Goal: Task Accomplishment & Management: Complete application form

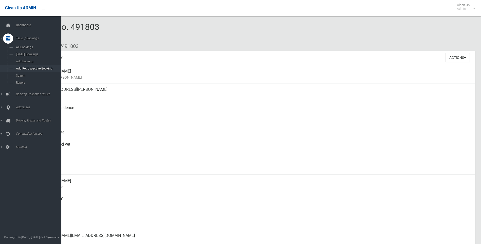
scroll to position [259, 0]
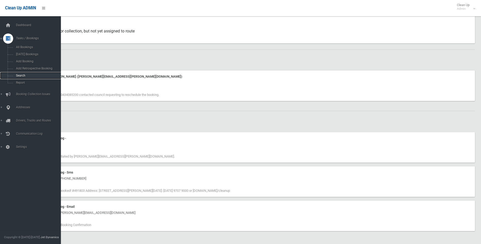
click at [25, 74] on span "Search" at bounding box center [37, 76] width 46 height 4
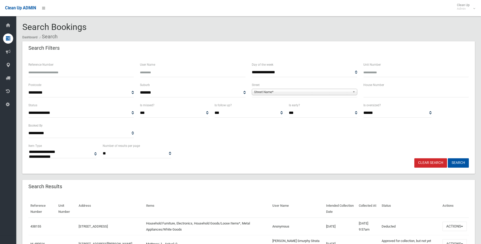
select select
click at [382, 91] on input "text" at bounding box center [415, 92] width 105 height 9
click at [398, 93] on input "text" at bounding box center [415, 92] width 105 height 9
type input "***"
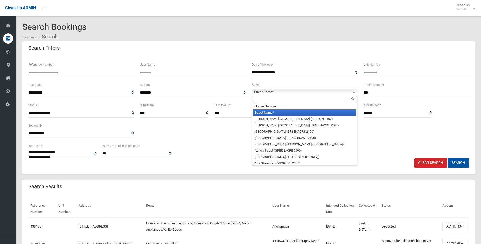
click at [311, 94] on span "Street Name*" at bounding box center [302, 92] width 96 height 6
click at [276, 99] on input "text" at bounding box center [304, 99] width 103 height 6
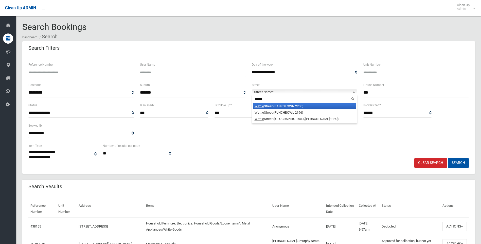
type input "******"
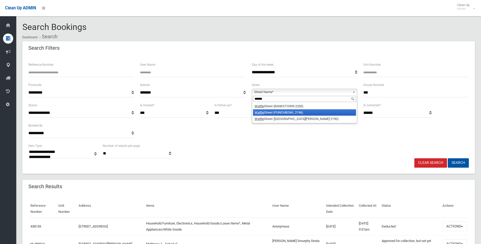
click at [290, 111] on li "Wattle Street (PUNCHBOWL 2196)" at bounding box center [304, 112] width 103 height 6
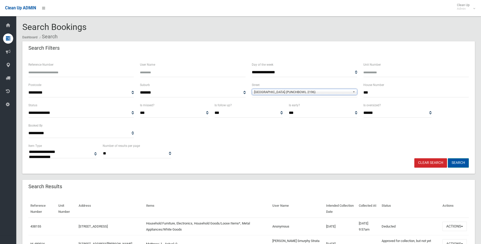
drag, startPoint x: 460, startPoint y: 161, endPoint x: 473, endPoint y: 163, distance: 13.7
click at [460, 162] on button "Search" at bounding box center [458, 162] width 21 height 9
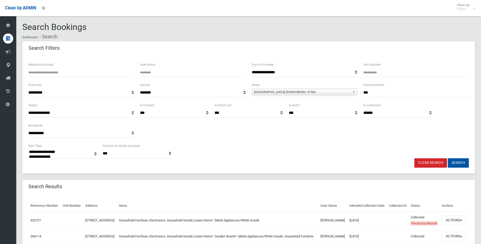
select select
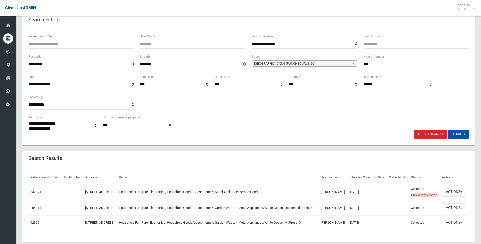
scroll to position [57, 0]
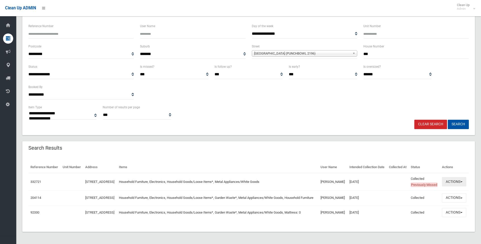
click at [451, 177] on button "Actions" at bounding box center [454, 181] width 24 height 9
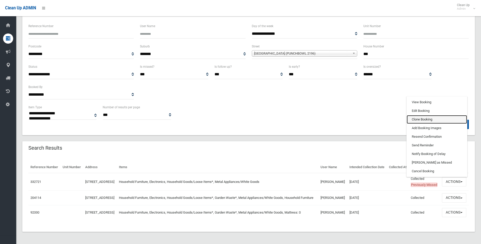
click at [413, 115] on link "Clone Booking" at bounding box center [437, 119] width 60 height 9
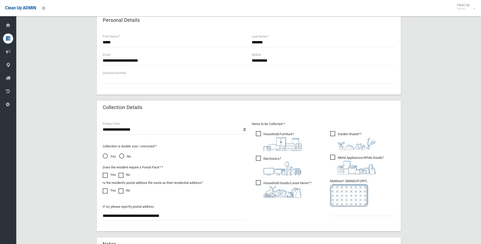
scroll to position [203, 0]
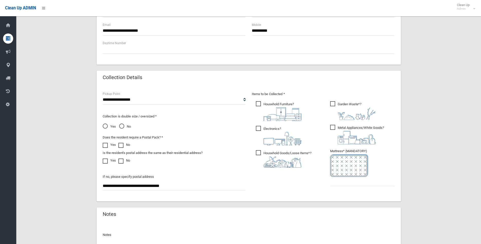
click at [332, 103] on span "Garden Waste* ?" at bounding box center [353, 110] width 46 height 19
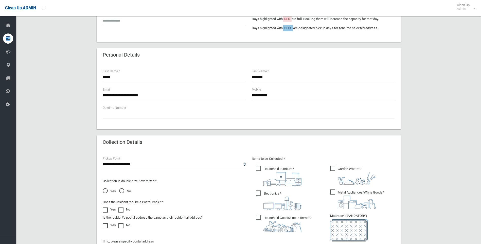
scroll to position [76, 0]
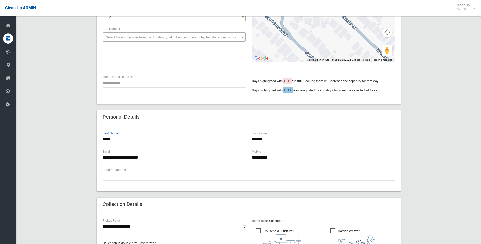
drag, startPoint x: 112, startPoint y: 142, endPoint x: 80, endPoint y: 141, distance: 31.4
click at [80, 141] on div "**********" at bounding box center [248, 186] width 452 height 442
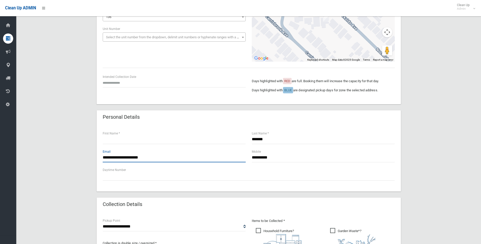
drag, startPoint x: 177, startPoint y: 158, endPoint x: 52, endPoint y: 157, distance: 125.2
click at [50, 157] on div "**********" at bounding box center [248, 186] width 452 height 442
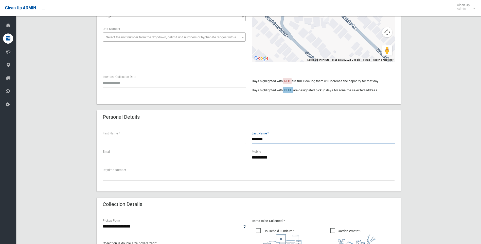
drag, startPoint x: 272, startPoint y: 137, endPoint x: 247, endPoint y: 138, distance: 25.4
click at [247, 138] on div "First Name * ******* Last Name *" at bounding box center [249, 140] width 298 height 18
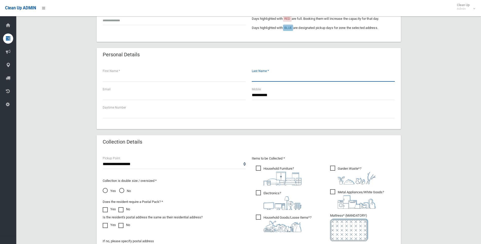
scroll to position [177, 0]
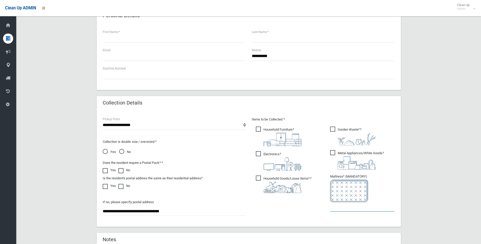
click at [344, 206] on input "text" at bounding box center [362, 206] width 65 height 9
click at [340, 204] on input "text" at bounding box center [362, 206] width 65 height 9
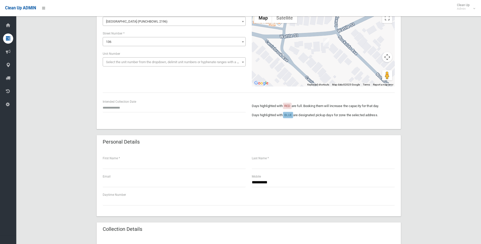
scroll to position [51, 0]
type input "*"
click at [124, 109] on input "text" at bounding box center [174, 107] width 143 height 9
click at [144, 37] on th "»" at bounding box center [145, 36] width 6 height 9
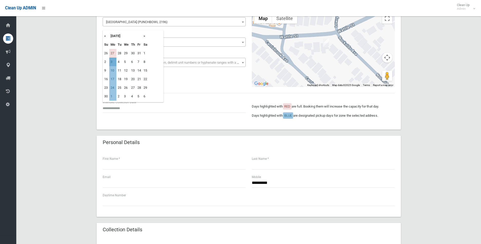
click at [113, 62] on td "3" at bounding box center [112, 62] width 7 height 9
type input "**********"
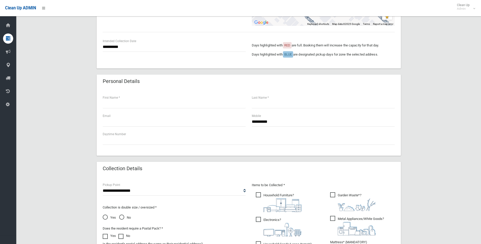
scroll to position [76, 0]
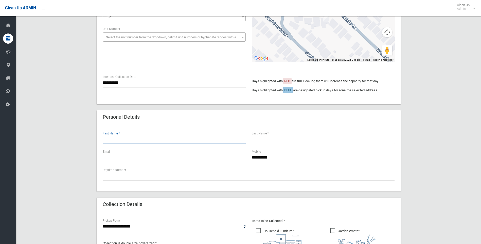
click at [143, 140] on input "text" at bounding box center [174, 139] width 143 height 9
click at [131, 132] on div "First Name *" at bounding box center [174, 137] width 143 height 13
click at [132, 139] on input "text" at bounding box center [174, 139] width 143 height 9
type input "*****"
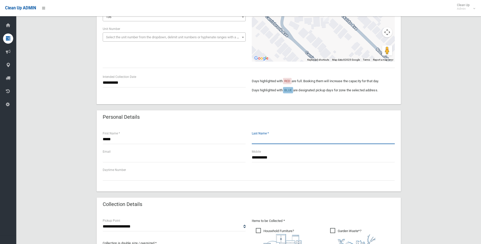
click at [277, 141] on input "text" at bounding box center [323, 139] width 143 height 9
type input "********"
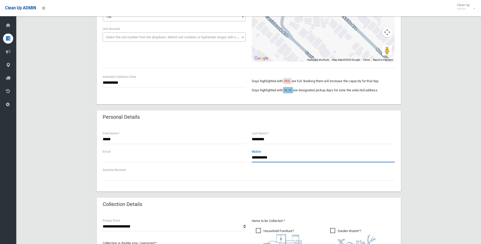
drag, startPoint x: 283, startPoint y: 157, endPoint x: 227, endPoint y: 162, distance: 56.0
click at [227, 162] on div "**********" at bounding box center [249, 158] width 298 height 18
paste input "**********"
type input "**********"
click at [155, 155] on input "text" at bounding box center [174, 157] width 143 height 9
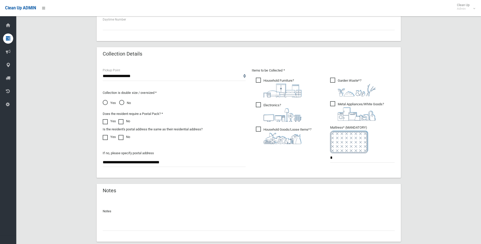
scroll to position [258, 0]
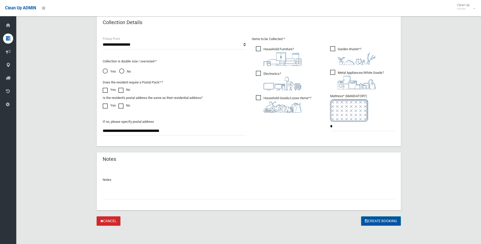
type input "**********"
click at [373, 219] on button "Create Booking" at bounding box center [381, 220] width 40 height 9
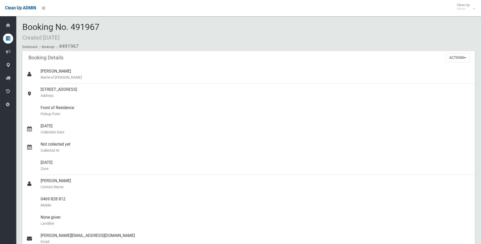
drag, startPoint x: 133, startPoint y: 30, endPoint x: 25, endPoint y: 26, distance: 107.6
click at [25, 26] on div "Booking No. 491967 Created [DATE] Dashboard Bookings #491967" at bounding box center [248, 36] width 452 height 29
click at [106, 50] on ol "Dashboard Bookings #491967" at bounding box center [248, 46] width 452 height 9
drag, startPoint x: 104, startPoint y: 30, endPoint x: 24, endPoint y: 27, distance: 80.4
click at [24, 27] on div "Booking No. 491967 Created [DATE] Dashboard Bookings #491967" at bounding box center [248, 36] width 452 height 29
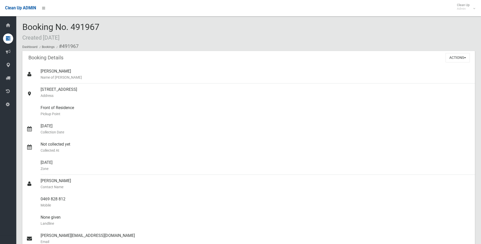
drag, startPoint x: 24, startPoint y: 27, endPoint x: 109, endPoint y: 60, distance: 91.4
click at [109, 60] on div "Booking Details Actions View Booking Edit Booking Clone Booking Add Booking Ima…" at bounding box center [248, 58] width 452 height 14
drag, startPoint x: 104, startPoint y: 33, endPoint x: 20, endPoint y: 31, distance: 83.7
click at [20, 31] on section "Booking No. 491967 Created [DATE] Dashboard Bookings #491967 Booking Details Ac…" at bounding box center [248, 209] width 465 height 375
drag, startPoint x: 20, startPoint y: 31, endPoint x: 78, endPoint y: 48, distance: 60.4
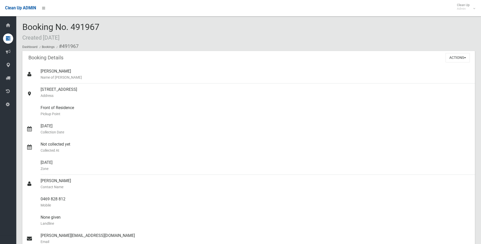
click at [78, 48] on li "#491967" at bounding box center [66, 46] width 23 height 9
click at [456, 60] on button "Actions" at bounding box center [457, 57] width 24 height 9
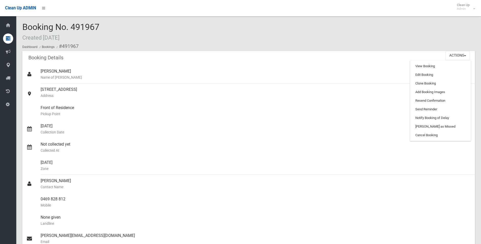
click at [200, 42] on ol "Dashboard Bookings #491967" at bounding box center [248, 46] width 452 height 9
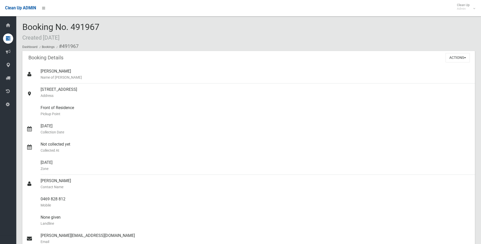
drag, startPoint x: 175, startPoint y: 98, endPoint x: 30, endPoint y: 22, distance: 164.5
click at [30, 22] on section "Booking No. 491967 Created [DATE] Dashboard Bookings #491967 Booking Details Ac…" at bounding box center [248, 209] width 465 height 375
drag, startPoint x: 30, startPoint y: 22, endPoint x: 183, endPoint y: 37, distance: 154.1
click at [183, 37] on div "Booking No. 491967 Created [DATE] Dashboard Bookings #491967" at bounding box center [248, 36] width 452 height 29
drag, startPoint x: 123, startPoint y: 33, endPoint x: 20, endPoint y: 28, distance: 103.3
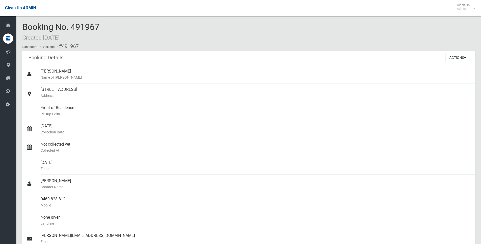
click at [20, 28] on section "Booking No. 491967 Created [DATE] Dashboard Bookings #491967 Booking Details Ac…" at bounding box center [248, 209] width 465 height 375
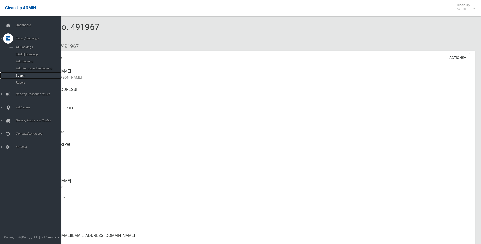
click at [20, 76] on span "Search" at bounding box center [37, 76] width 46 height 4
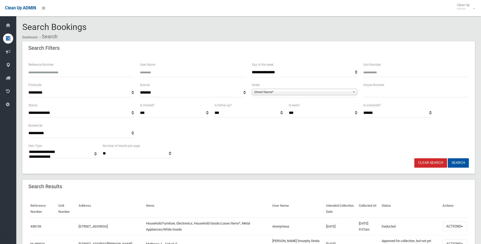
select select
